Goal: Information Seeking & Learning: Learn about a topic

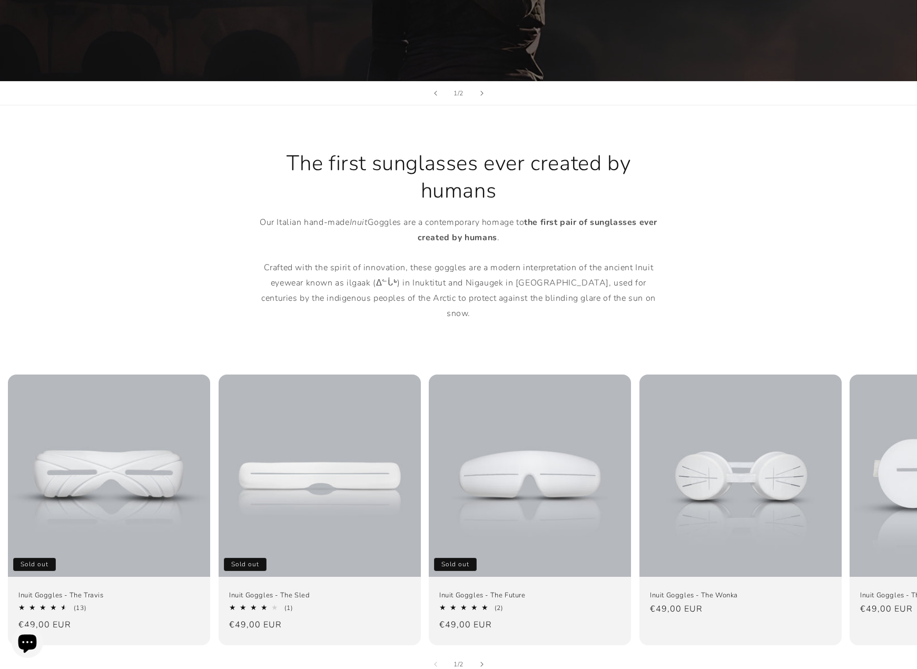
scroll to position [737, 0]
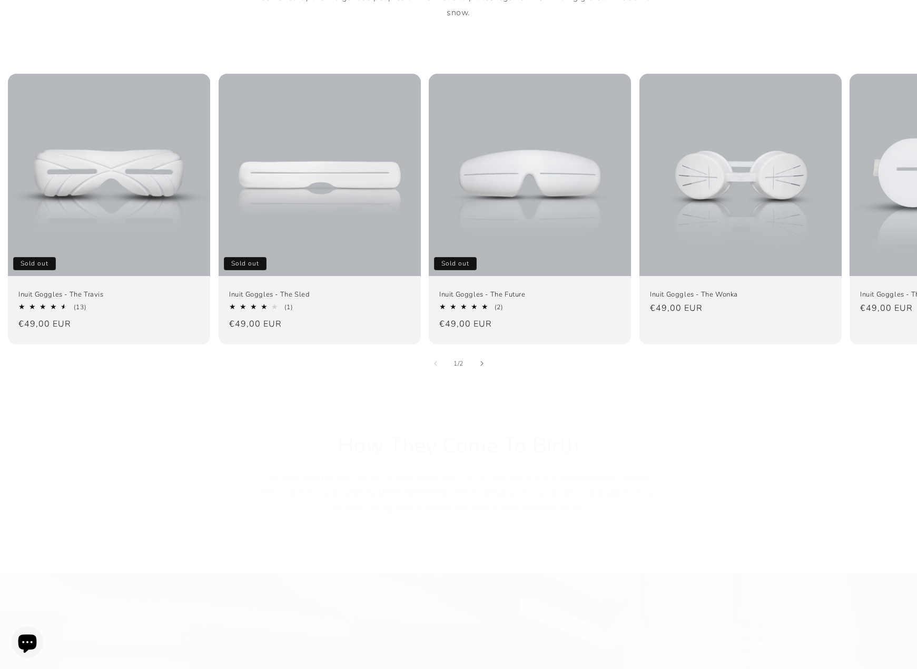
drag, startPoint x: 439, startPoint y: 170, endPoint x: 399, endPoint y: 320, distance: 155.6
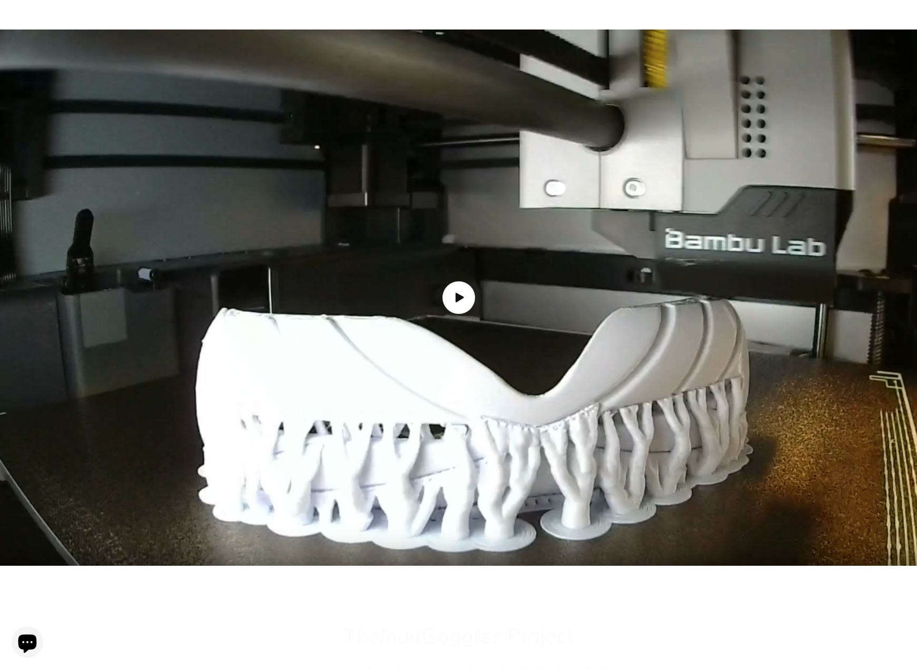
drag, startPoint x: 403, startPoint y: 301, endPoint x: 410, endPoint y: 413, distance: 111.5
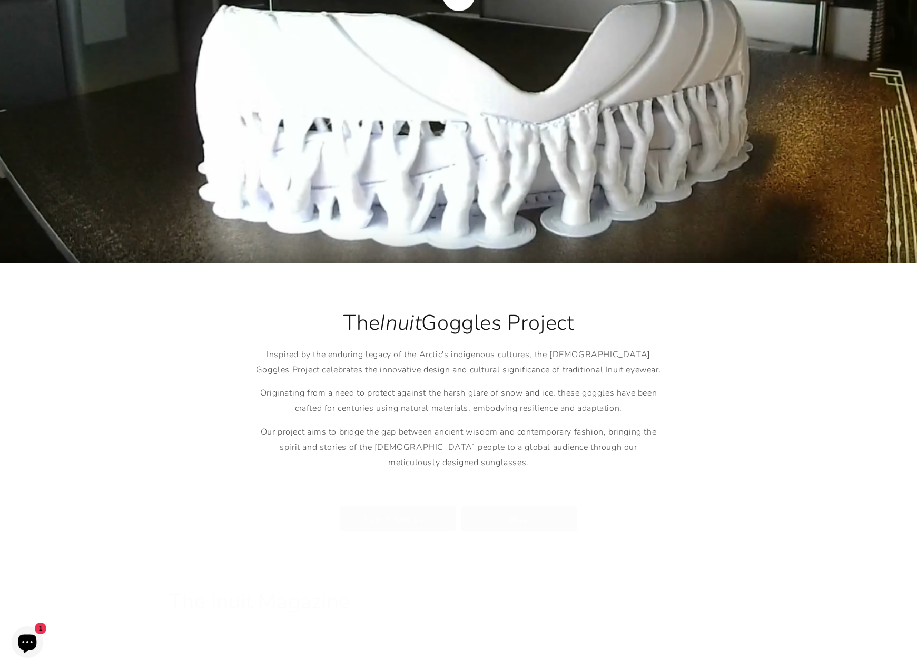
drag, startPoint x: 401, startPoint y: 349, endPoint x: 401, endPoint y: 407, distance: 57.4
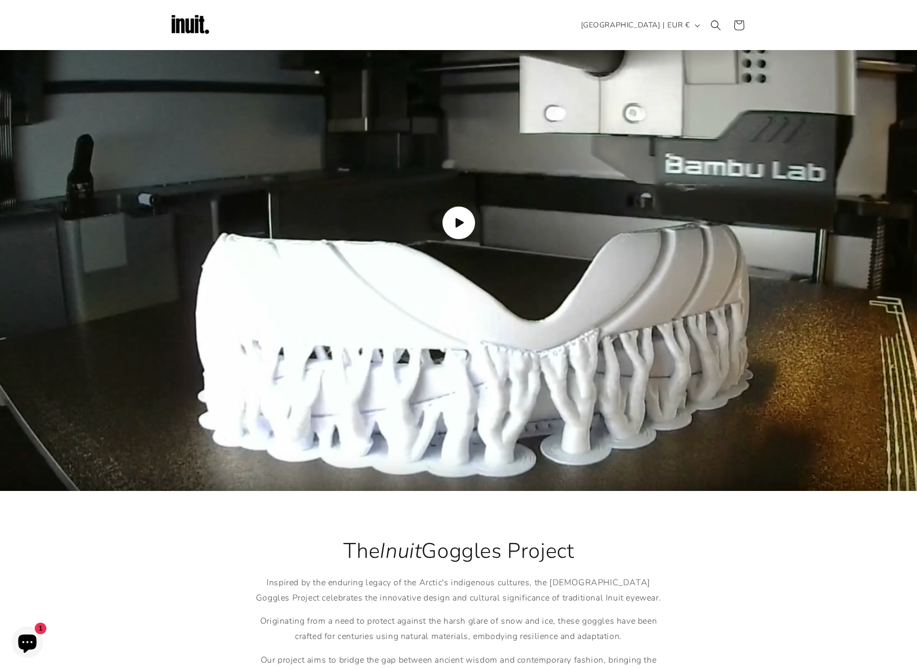
drag, startPoint x: 398, startPoint y: 181, endPoint x: 394, endPoint y: 156, distance: 25.6
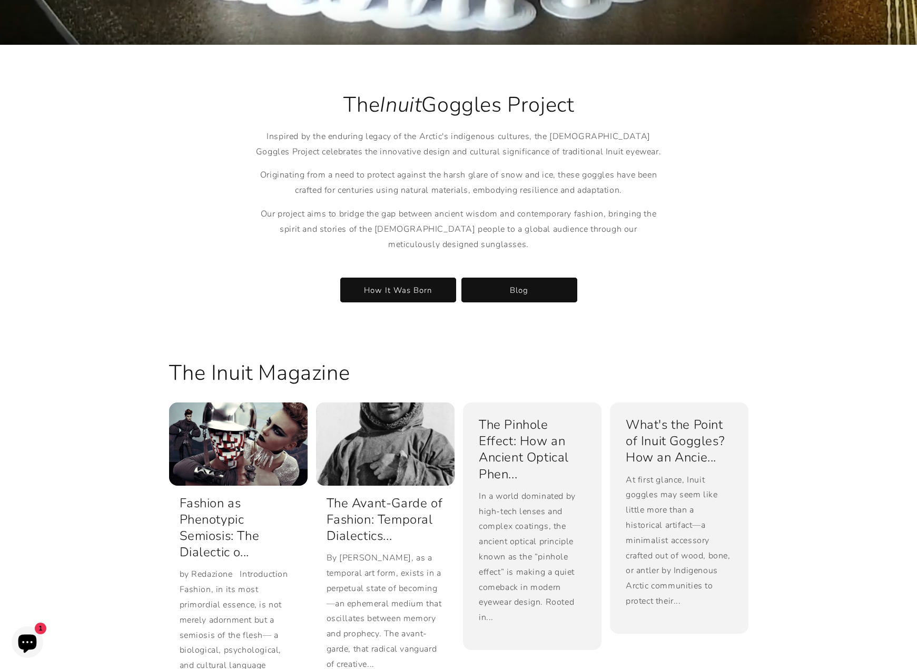
drag, startPoint x: 394, startPoint y: 254, endPoint x: 385, endPoint y: 293, distance: 39.5
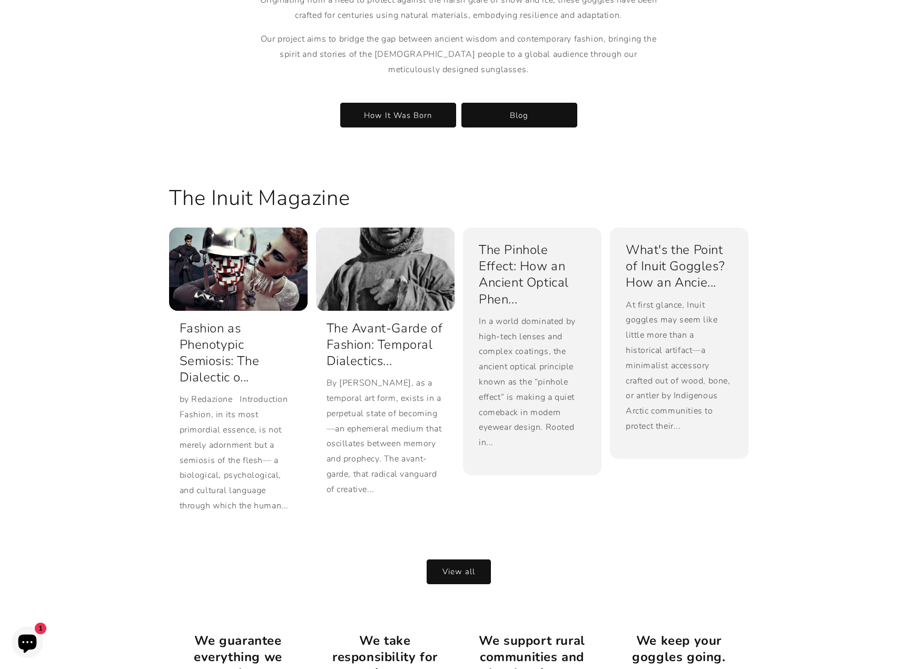
scroll to position [2070, 0]
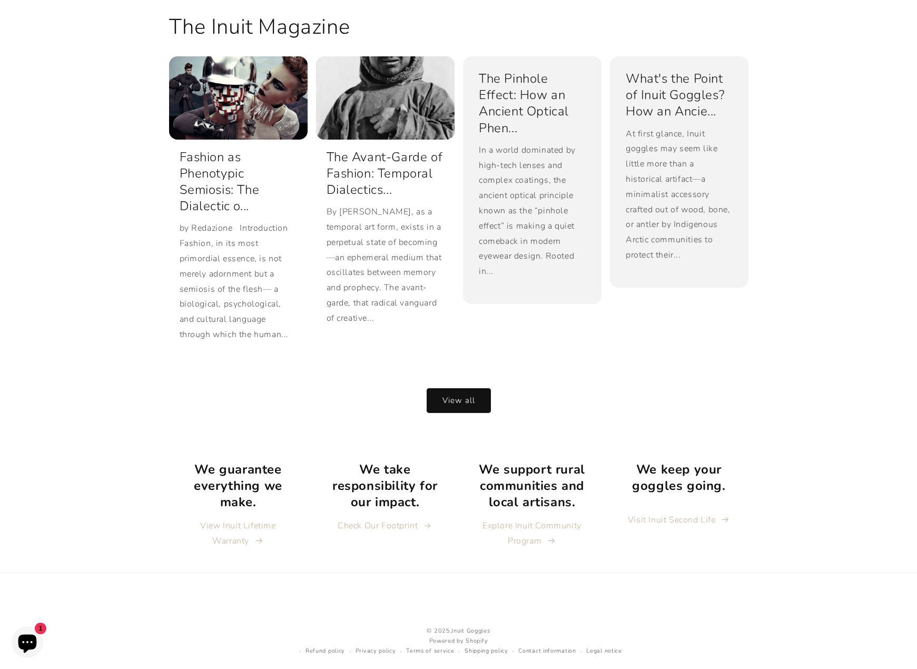
drag, startPoint x: 390, startPoint y: 280, endPoint x: 377, endPoint y: 456, distance: 176.5
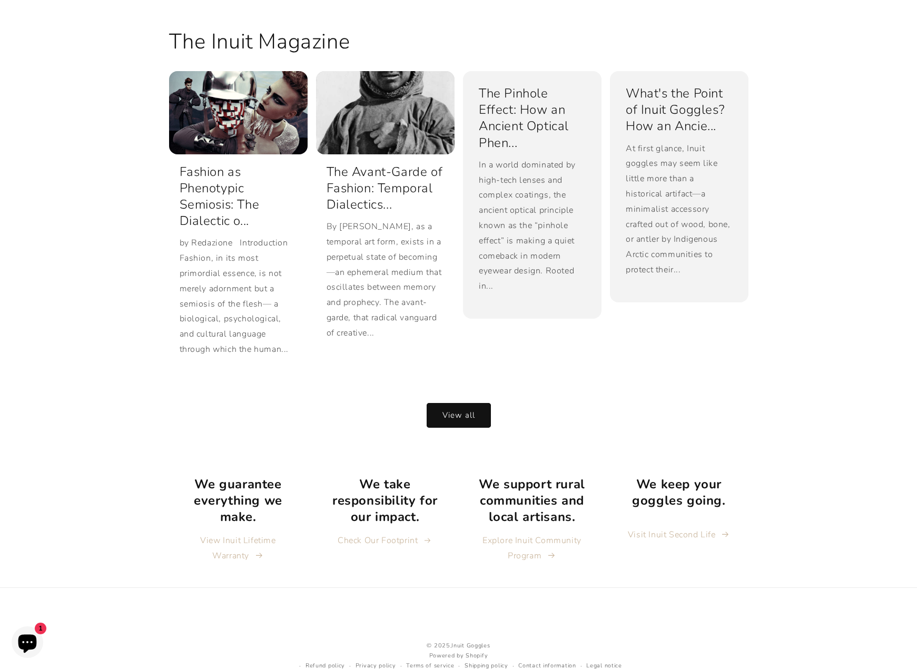
scroll to position [2070, 0]
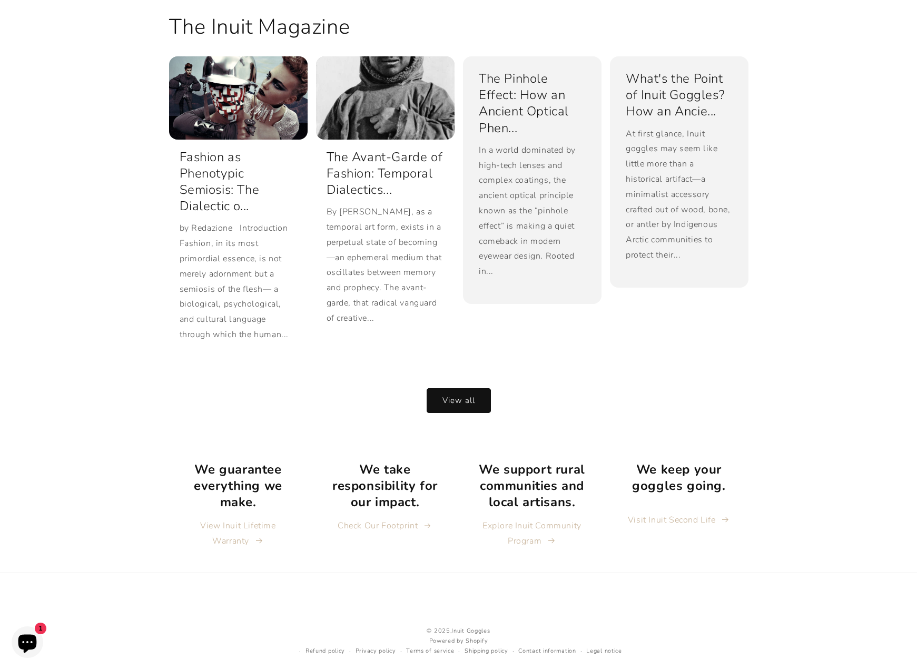
drag, startPoint x: 796, startPoint y: 271, endPoint x: 795, endPoint y: 279, distance: 7.9
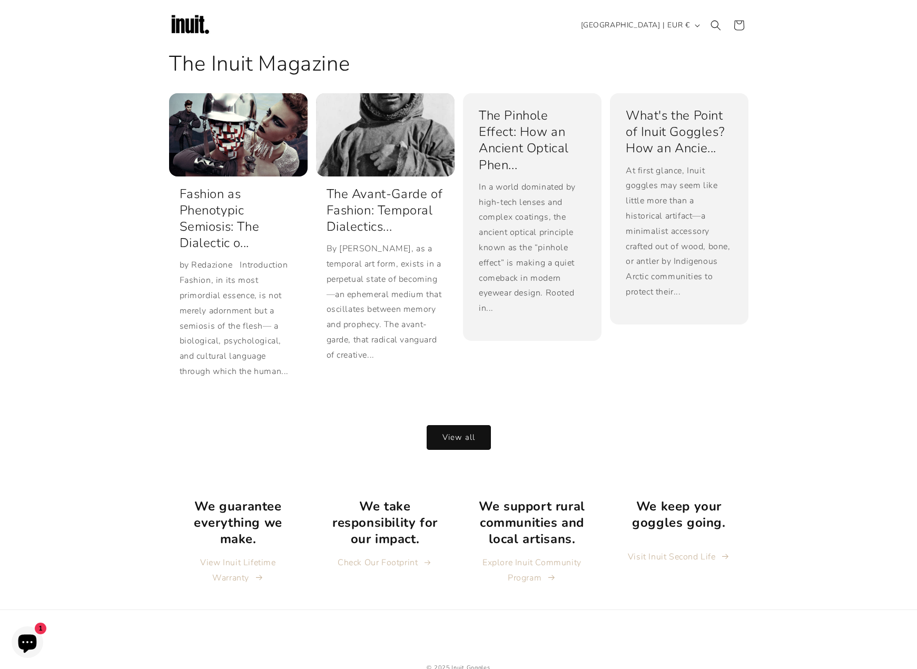
drag, startPoint x: 113, startPoint y: 592, endPoint x: 110, endPoint y: 557, distance: 34.9
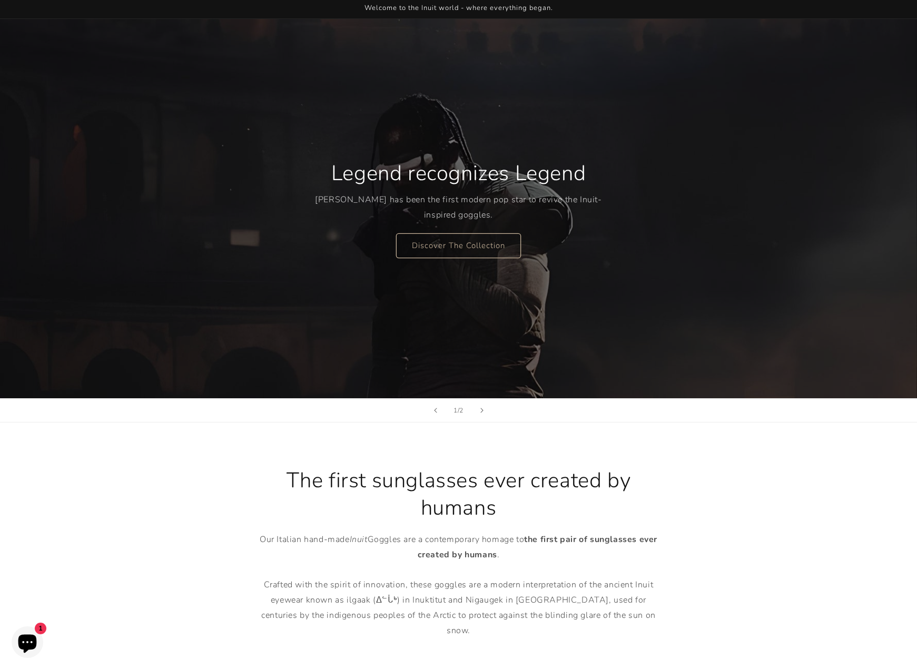
scroll to position [0, 0]
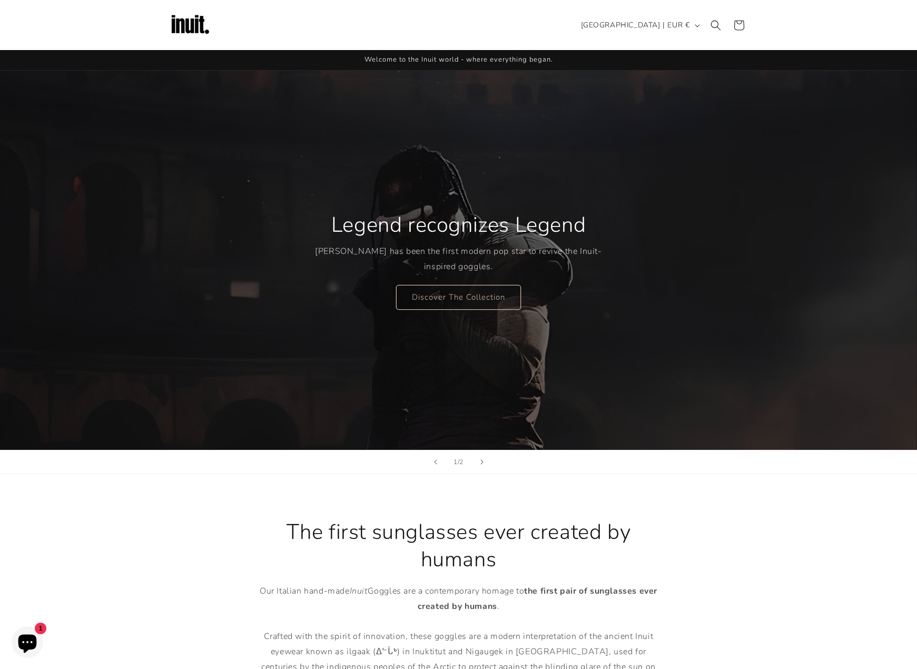
drag, startPoint x: 110, startPoint y: 557, endPoint x: 111, endPoint y: 350, distance: 207.1
click at [532, 56] on span "Welcome to the Inuit world - where everything began." at bounding box center [459, 59] width 189 height 9
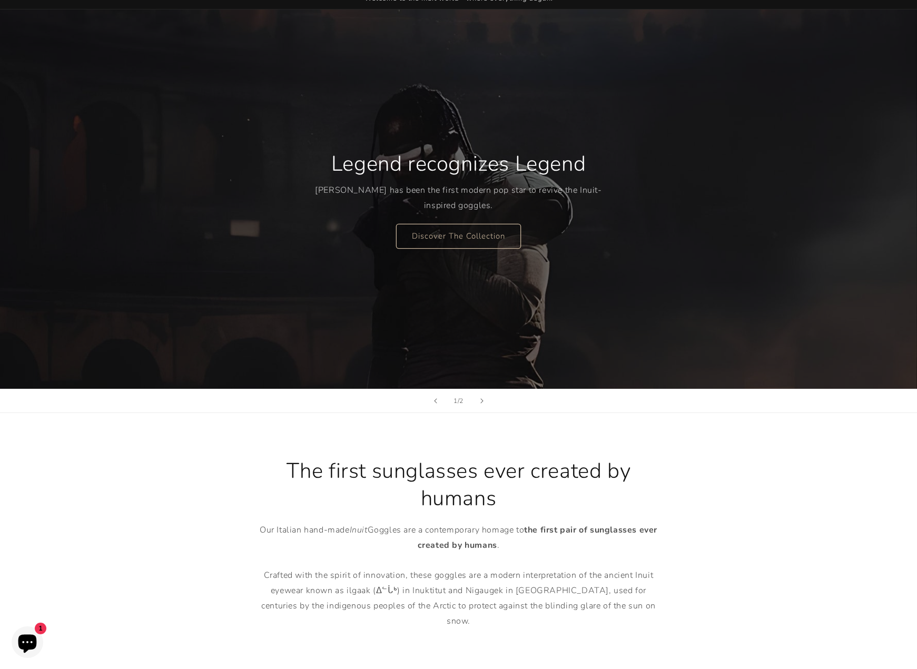
scroll to position [369, 0]
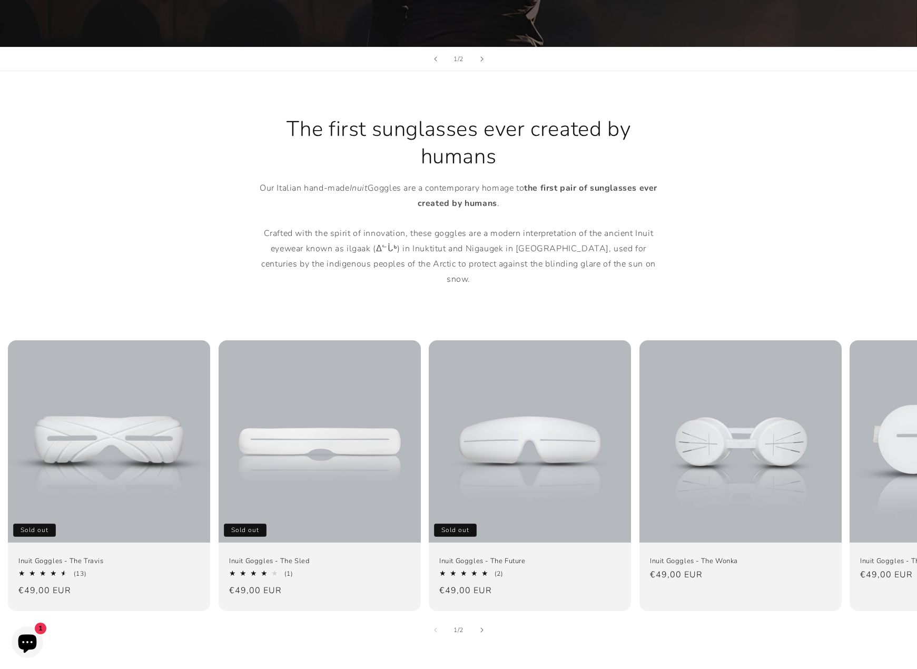
drag, startPoint x: 340, startPoint y: 212, endPoint x: 318, endPoint y: 280, distance: 71.3
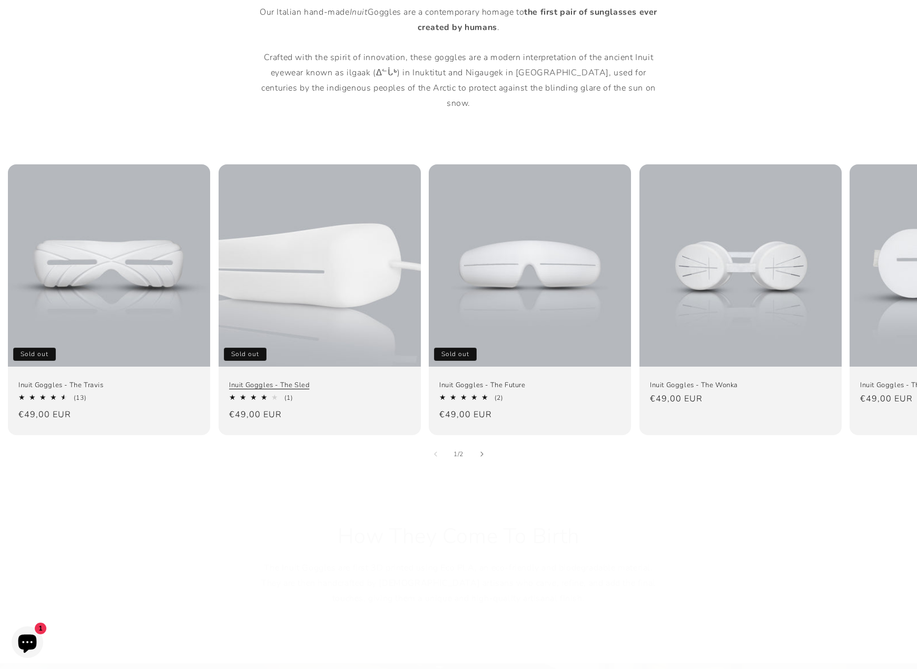
drag, startPoint x: 293, startPoint y: 227, endPoint x: 269, endPoint y: 293, distance: 71.4
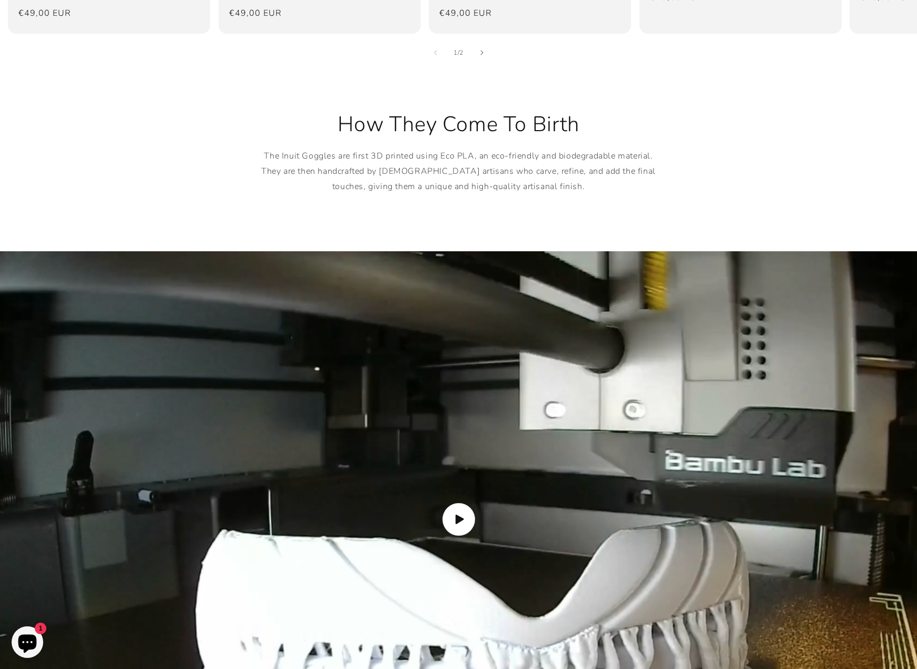
drag, startPoint x: 214, startPoint y: 295, endPoint x: 202, endPoint y: 406, distance: 111.8
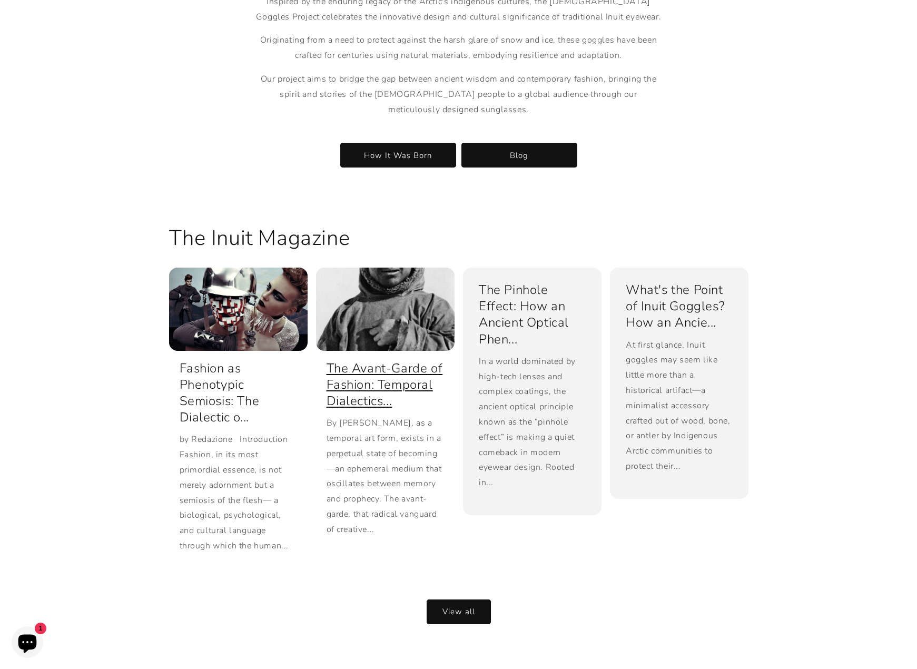
scroll to position [2070, 0]
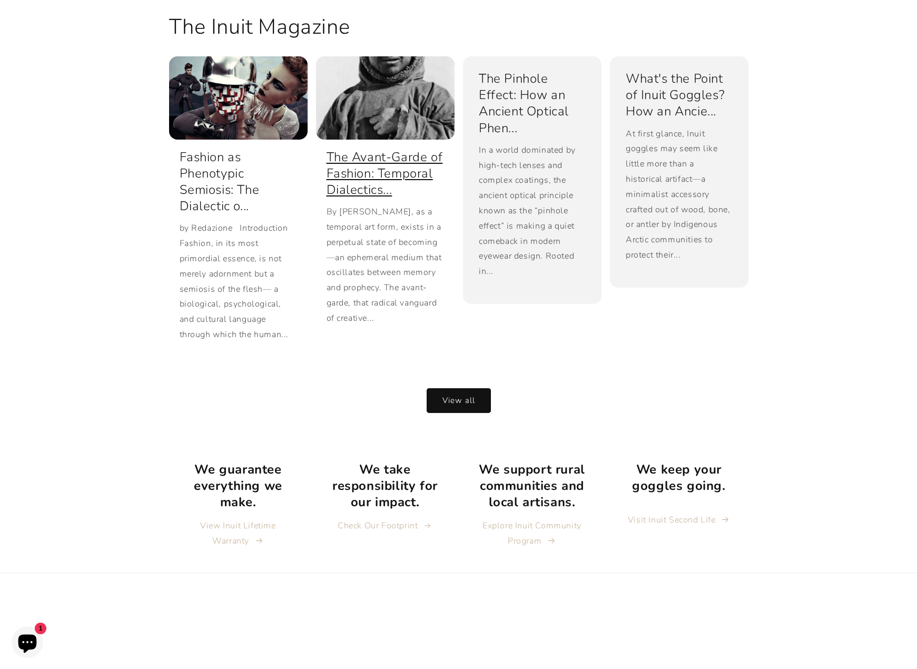
drag, startPoint x: 463, startPoint y: 201, endPoint x: 440, endPoint y: 285, distance: 86.7
click at [473, 394] on link "View all" at bounding box center [459, 400] width 64 height 25
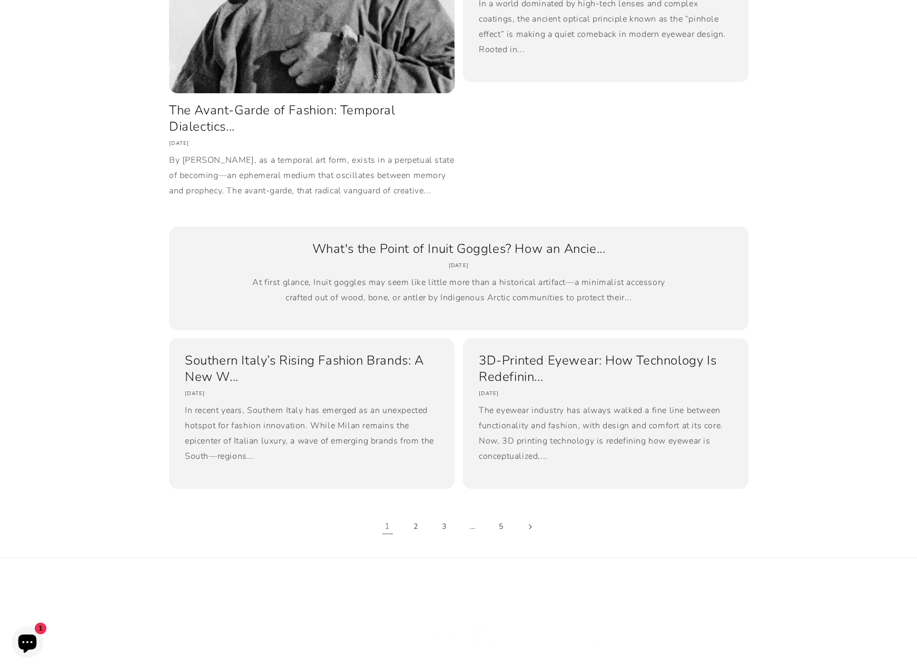
drag, startPoint x: 874, startPoint y: 224, endPoint x: 816, endPoint y: 311, distance: 105.2
drag, startPoint x: 814, startPoint y: 280, endPoint x: 828, endPoint y: 391, distance: 112.5
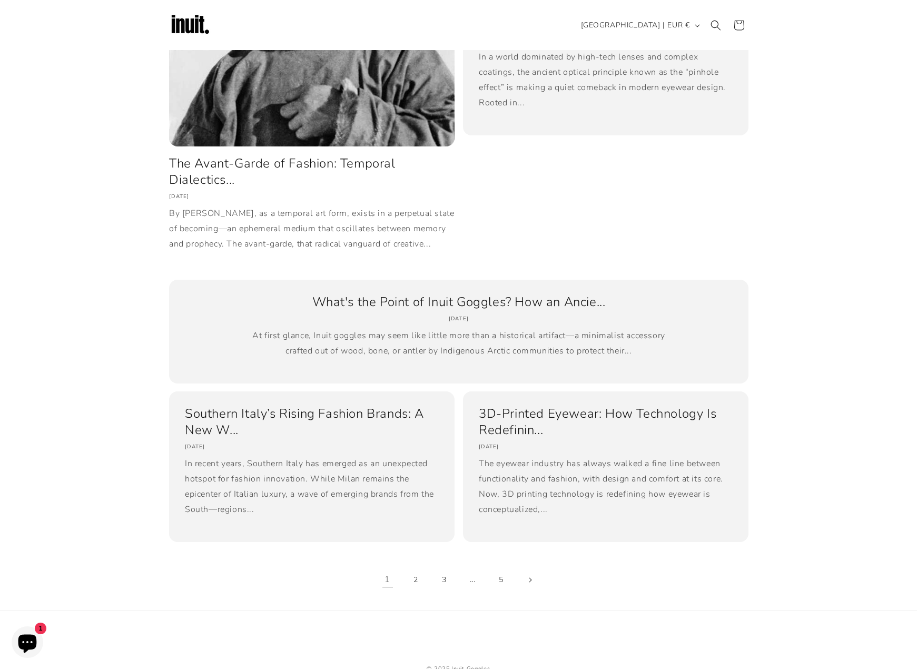
scroll to position [51, 0]
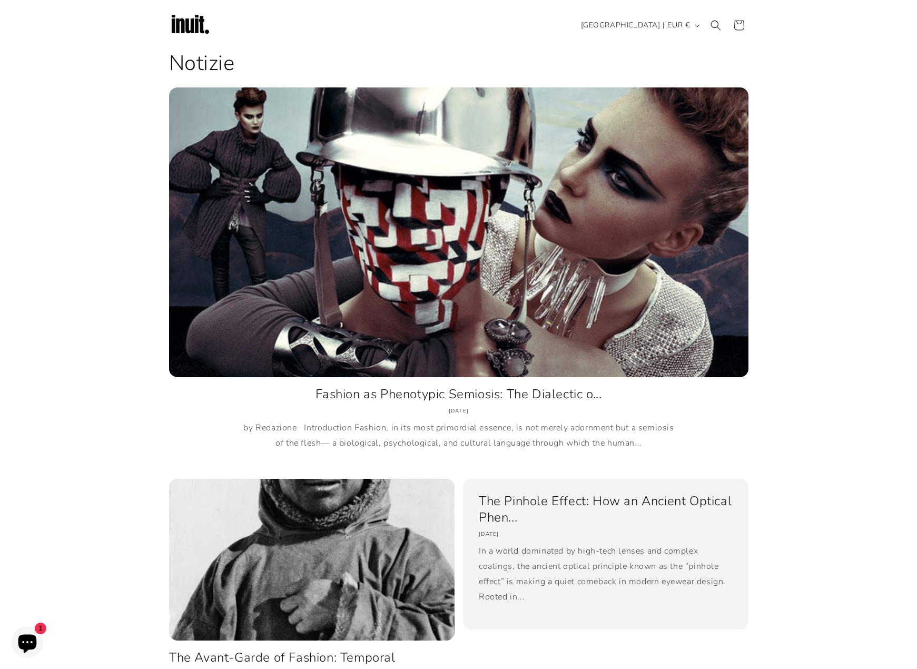
drag, startPoint x: 827, startPoint y: 393, endPoint x: 807, endPoint y: 262, distance: 131.7
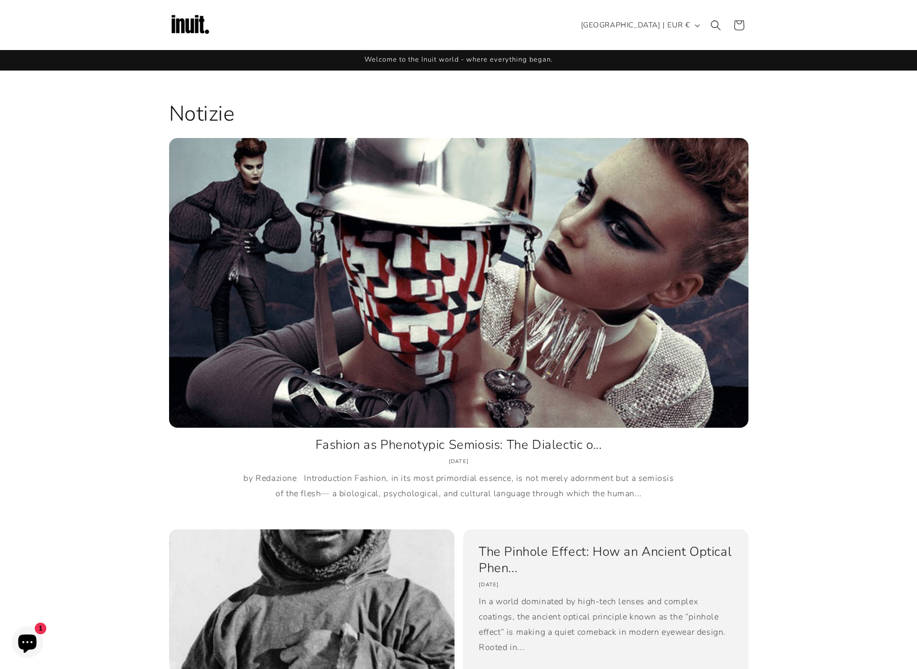
drag, startPoint x: 810, startPoint y: 373, endPoint x: 807, endPoint y: 265, distance: 108.6
drag, startPoint x: 841, startPoint y: 291, endPoint x: 838, endPoint y: 204, distance: 86.5
click at [811, 349] on section "Notizie Fashion as Phenotypic Semiosis: The Dialectic o... February 9, 2025 by …" at bounding box center [458, 613] width 917 height 1085
